Goal: Transaction & Acquisition: Purchase product/service

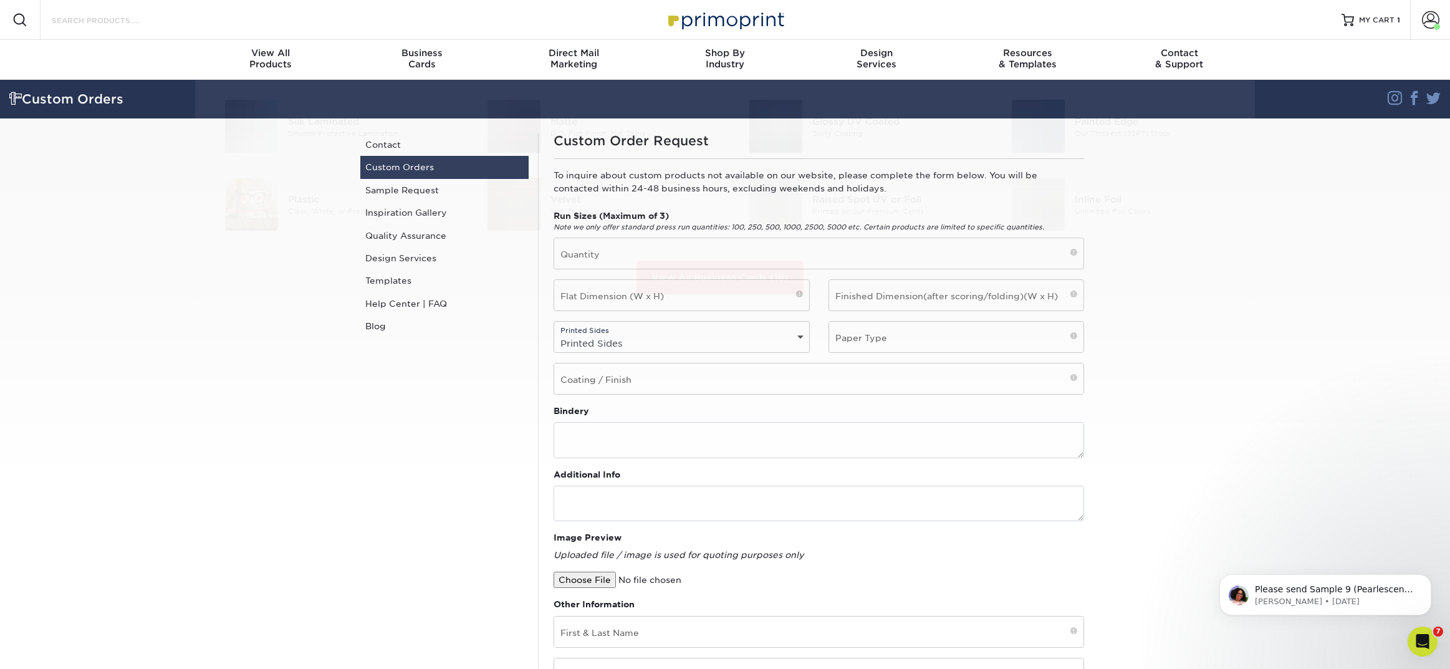
click at [119, 20] on input "Search Products" at bounding box center [112, 19] width 122 height 15
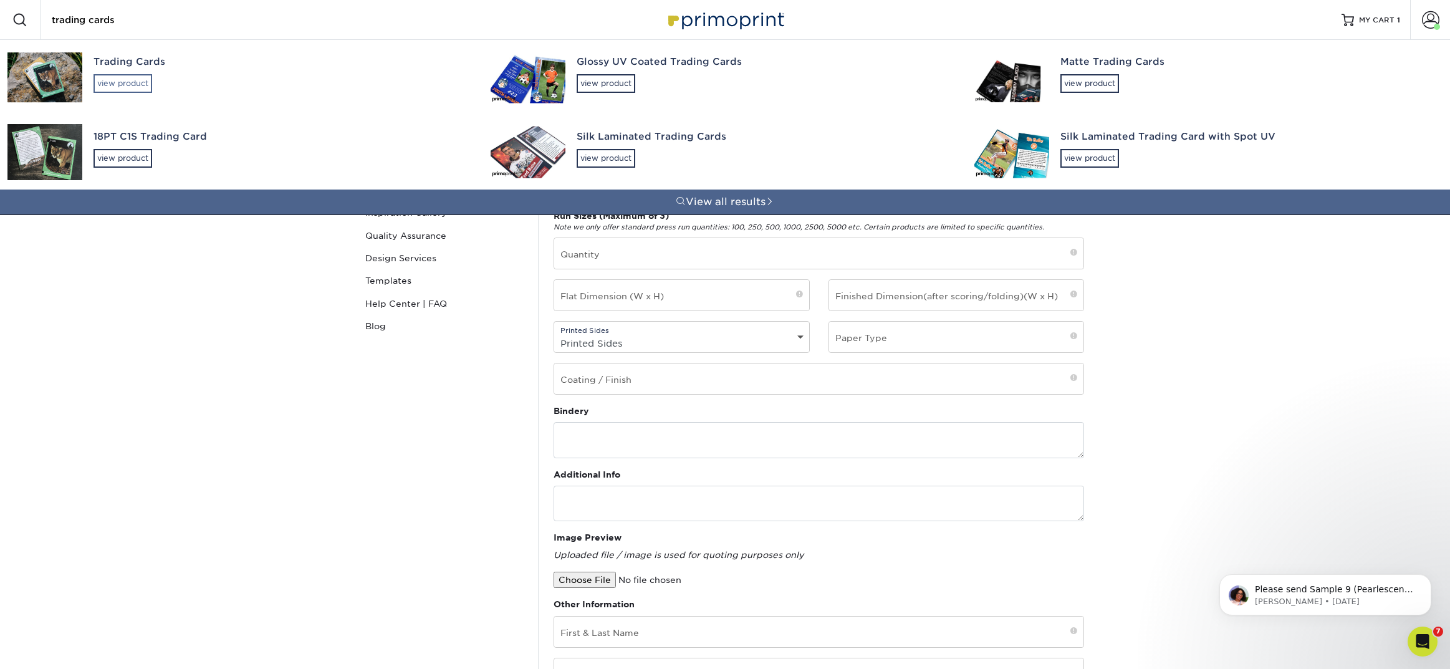
type input "trading cards"
click at [133, 87] on div "view product" at bounding box center [123, 83] width 59 height 19
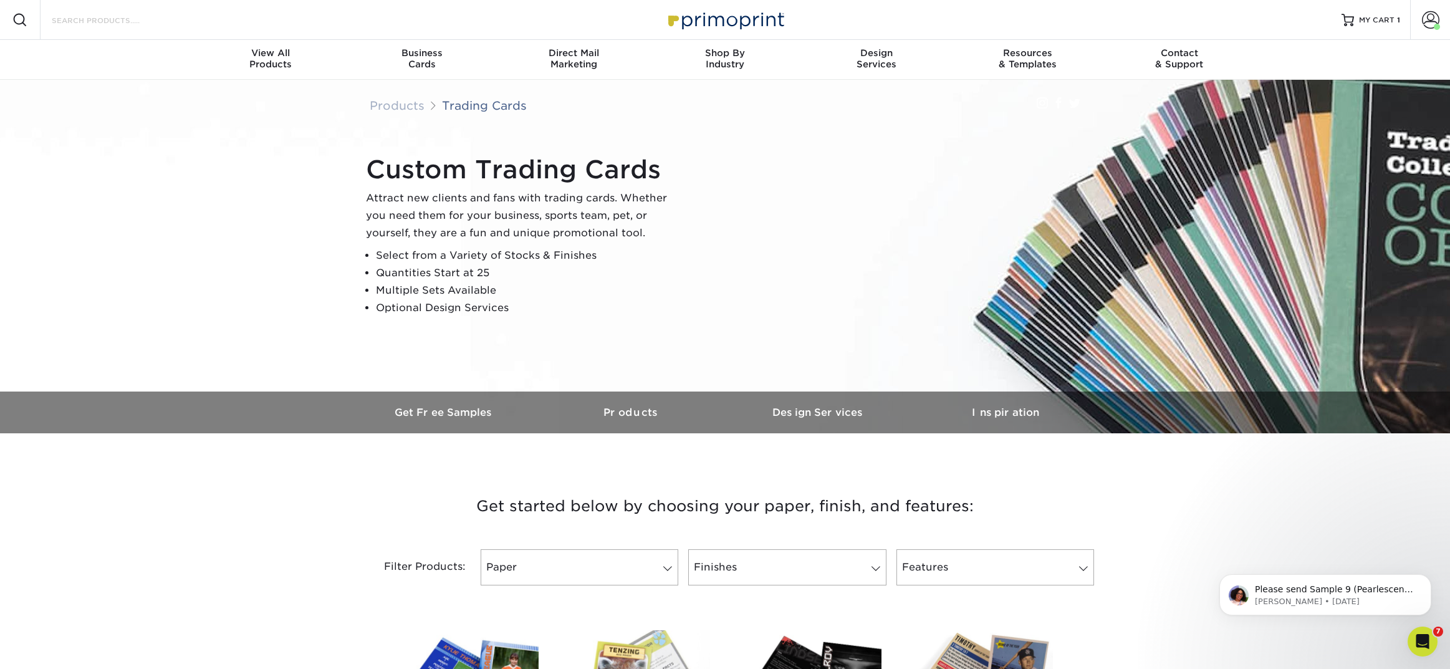
click at [120, 21] on input "Search Products" at bounding box center [112, 19] width 122 height 15
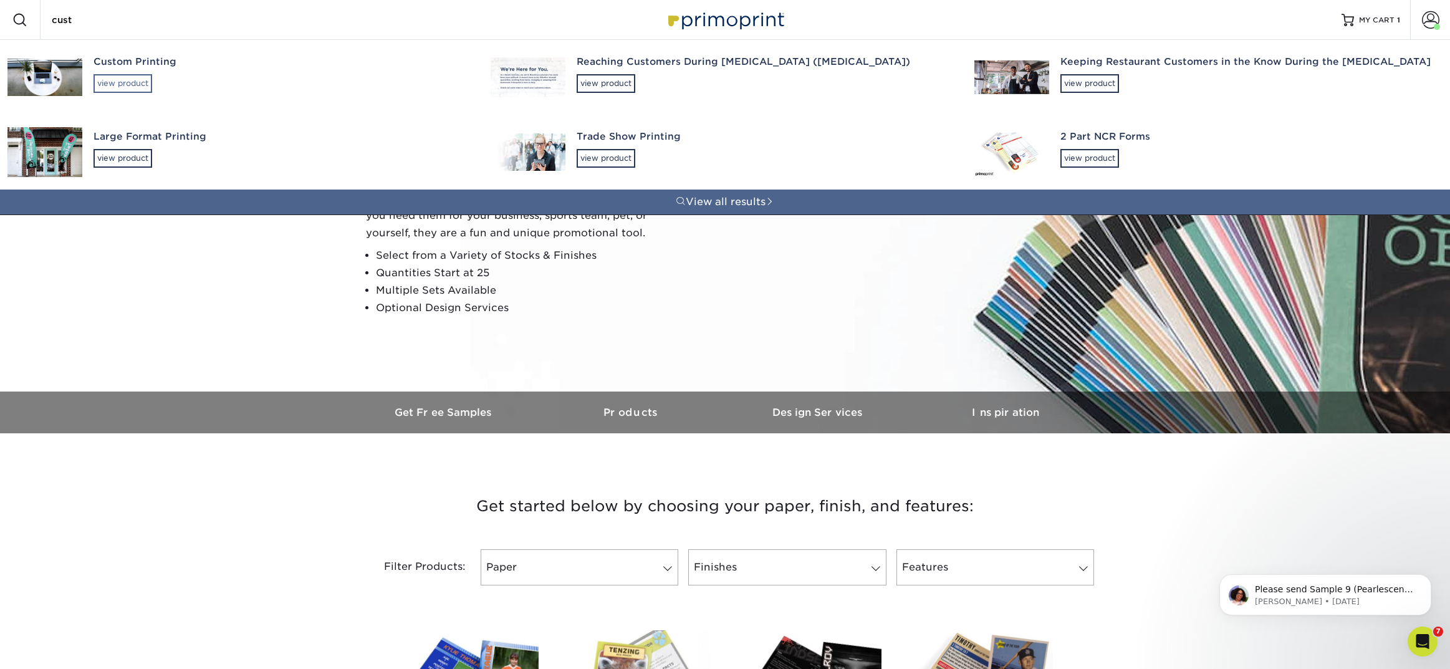
type input "cust"
click at [107, 83] on div "view product" at bounding box center [123, 83] width 59 height 19
